Goal: Transaction & Acquisition: Purchase product/service

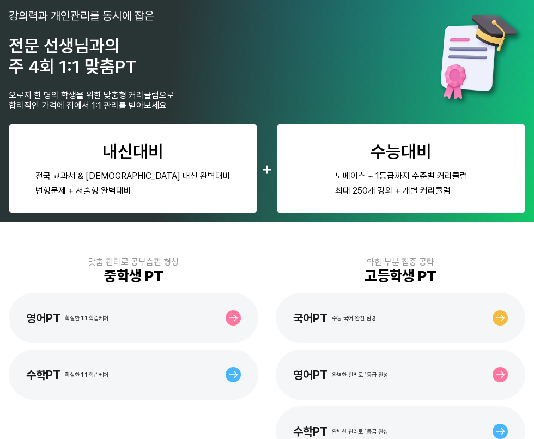
scroll to position [171, 0]
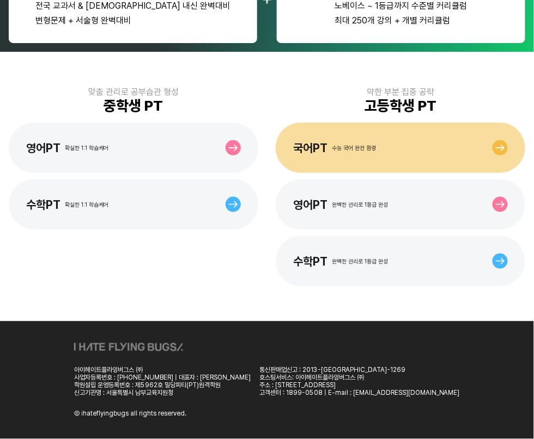
click at [376, 162] on div "국어PT 수능 국어 완전 점령" at bounding box center [401, 148] width 250 height 50
